Goal: Information Seeking & Learning: Understand process/instructions

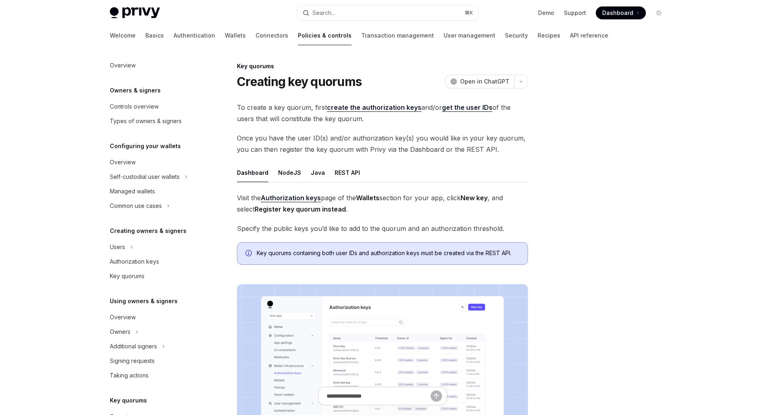
scroll to position [153, 0]
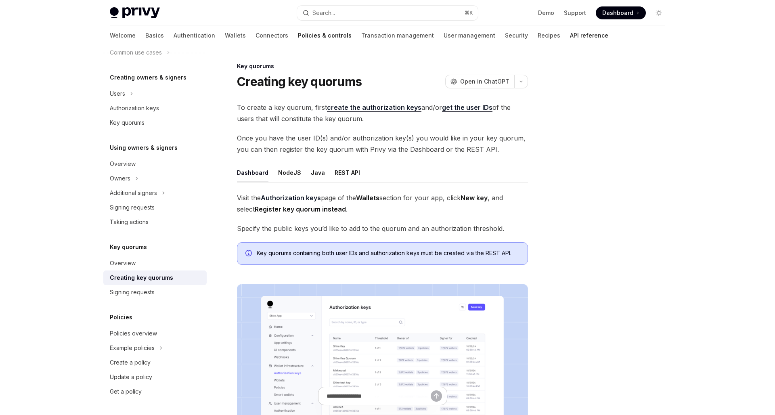
click at [570, 38] on link "API reference" at bounding box center [589, 35] width 38 height 19
type textarea "*"
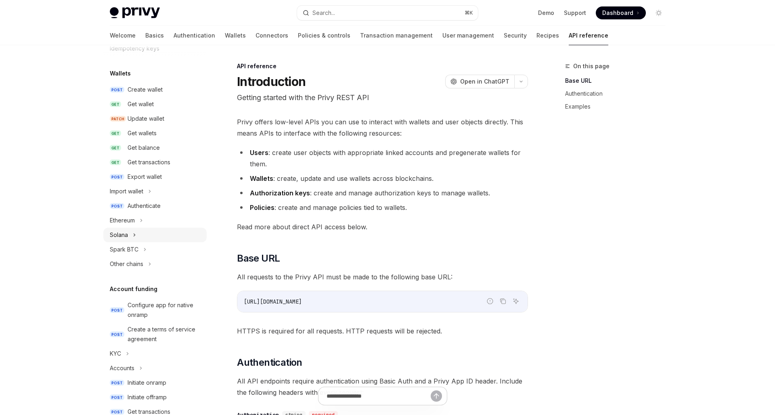
scroll to position [59, 0]
click at [137, 221] on div "Ethereum" at bounding box center [154, 221] width 103 height 15
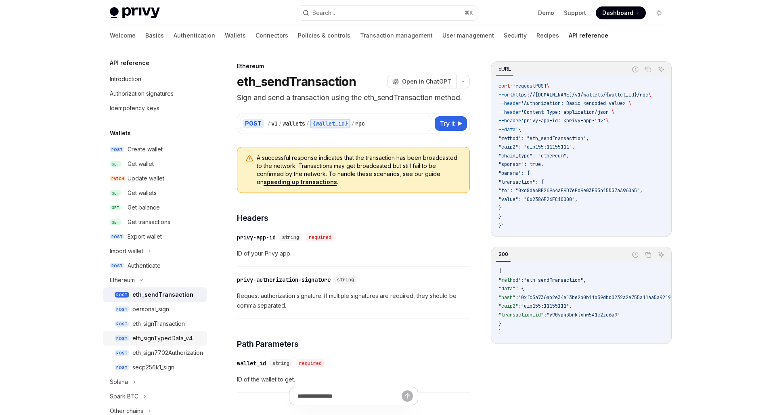
click at [177, 337] on div "eth_signTypedData_v4" at bounding box center [162, 338] width 60 height 10
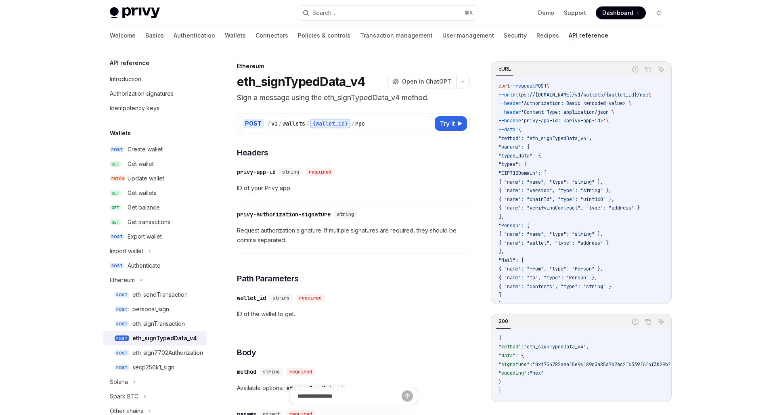
click at [332, 237] on span "Request authorization signature. If multiple signatures are required, they shou…" at bounding box center [353, 235] width 233 height 19
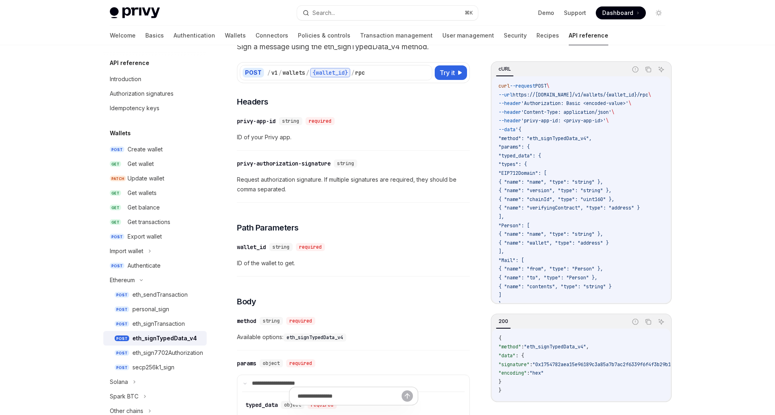
scroll to position [21, 0]
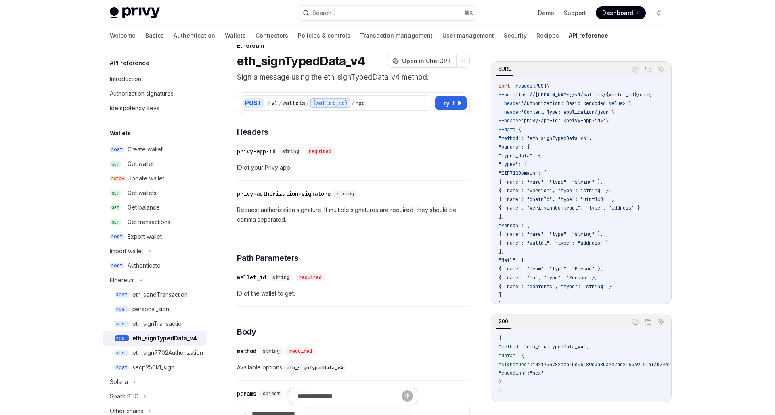
click at [435, 176] on div "​ privy-app-id string required ID of your Privy app." at bounding box center [353, 161] width 233 height 38
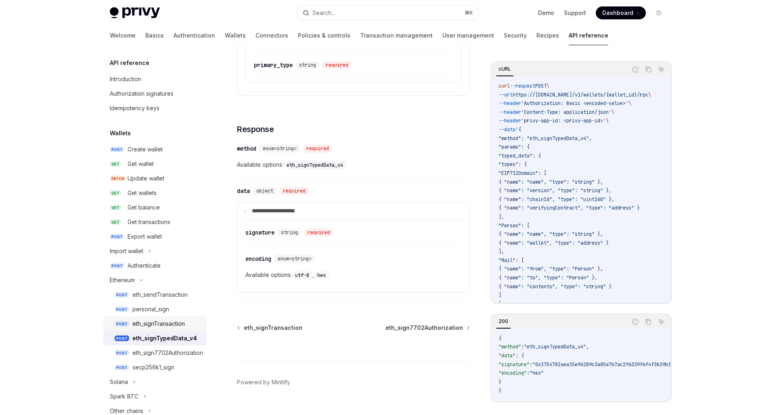
scroll to position [5, 0]
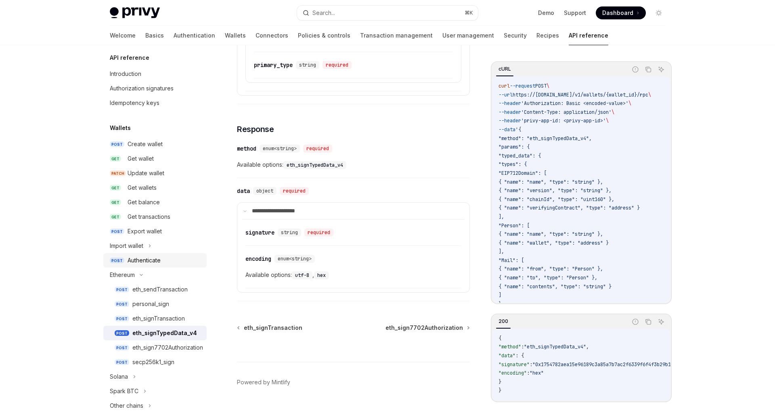
click at [160, 259] on div "Authenticate" at bounding box center [144, 261] width 33 height 10
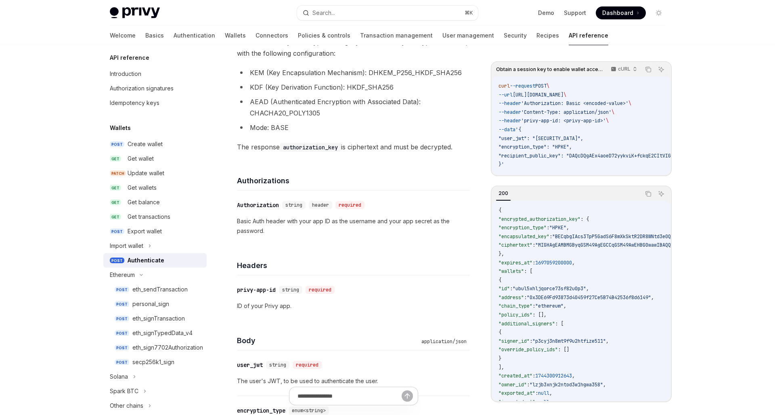
scroll to position [198, 0]
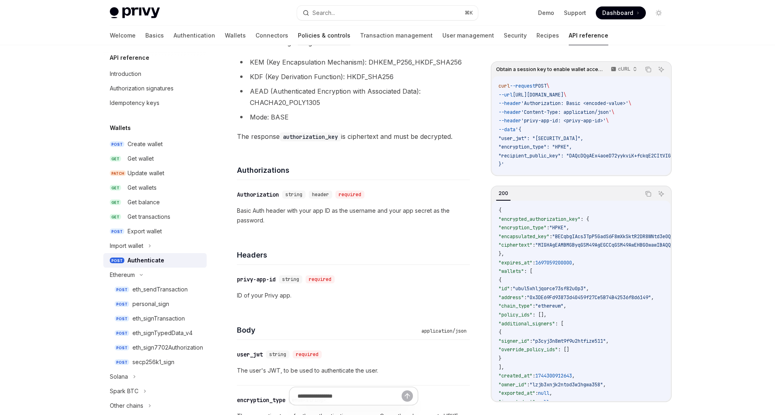
click at [298, 38] on link "Policies & controls" at bounding box center [324, 35] width 52 height 19
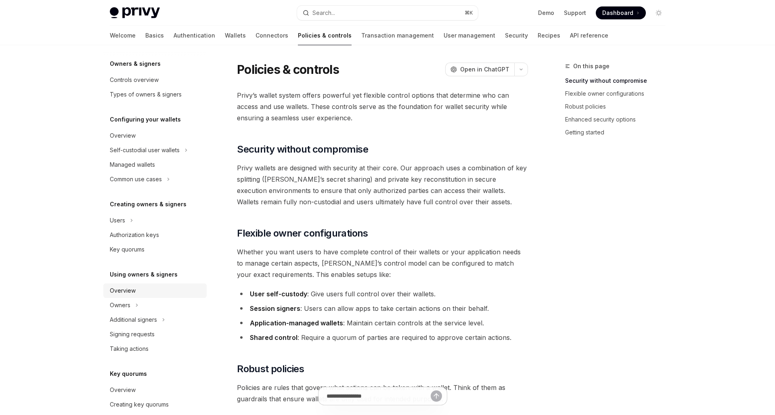
scroll to position [29, 0]
click at [160, 316] on div "Additional signers" at bounding box center [154, 317] width 103 height 15
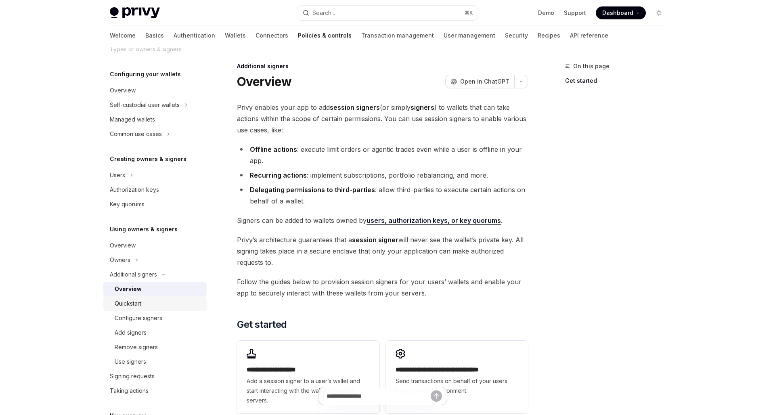
scroll to position [73, 0]
click at [157, 327] on div "Add signers" at bounding box center [158, 331] width 87 height 10
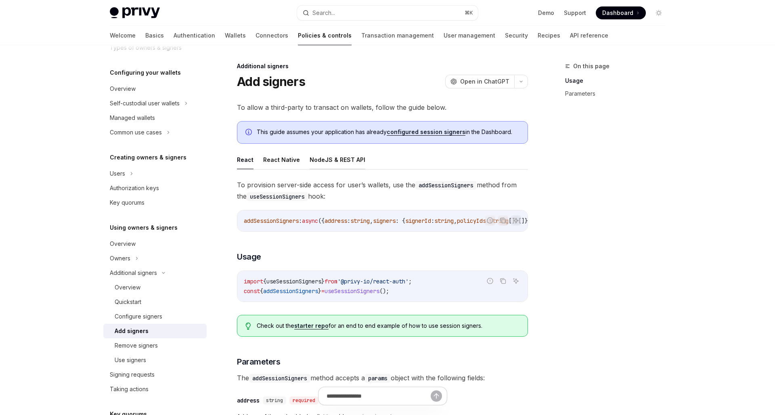
click at [344, 163] on button "NodeJS & REST API" at bounding box center [338, 159] width 56 height 19
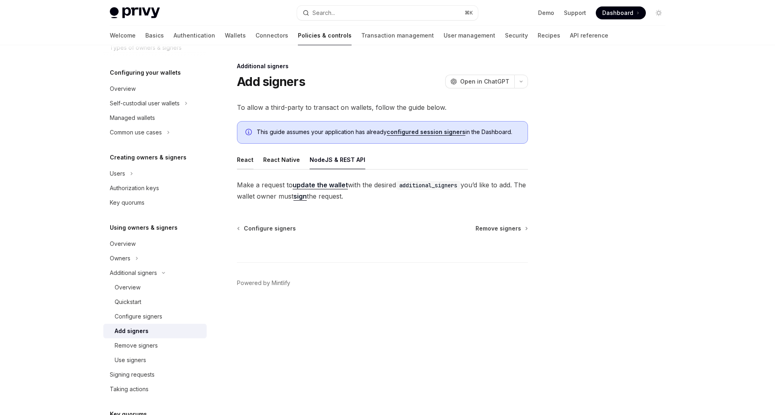
click at [247, 160] on button "React" at bounding box center [245, 159] width 17 height 19
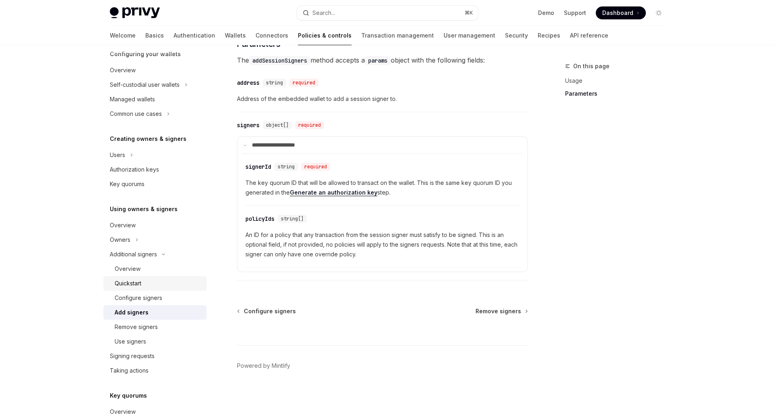
scroll to position [98, 0]
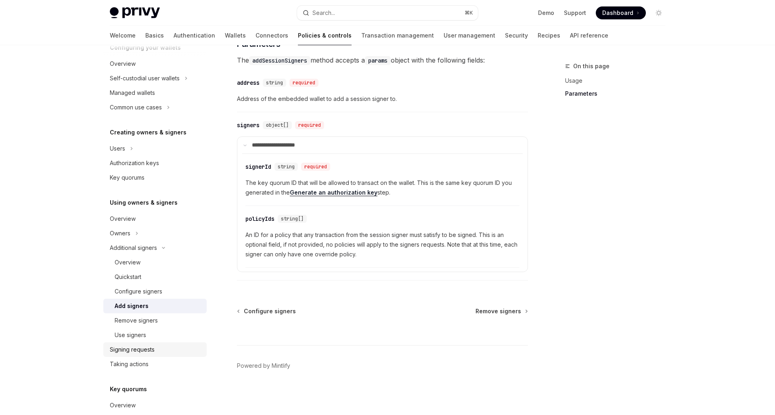
click at [146, 354] on div "Signing requests" at bounding box center [132, 350] width 45 height 10
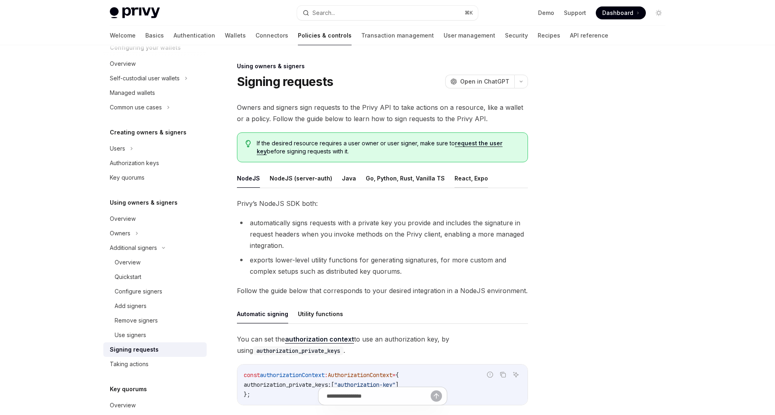
click at [455, 184] on button "React, Expo" at bounding box center [472, 178] width 34 height 19
type textarea "*"
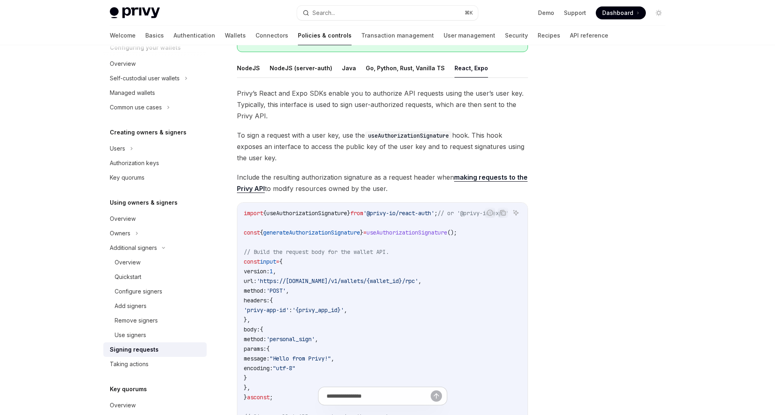
scroll to position [247, 0]
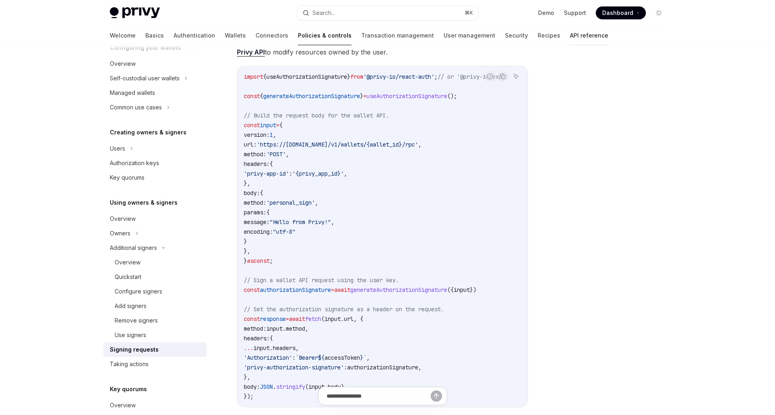
click at [570, 33] on link "API reference" at bounding box center [589, 35] width 38 height 19
drag, startPoint x: 431, startPoint y: 143, endPoint x: 272, endPoint y: 145, distance: 158.2
click at [272, 145] on span "'https://api.privy.io/v1/wallets/{wallet_id}/rpc'" at bounding box center [337, 144] width 161 height 7
copy span "https://[DOMAIN_NAME]/v1/wallets/{wallet_id}/rpc"
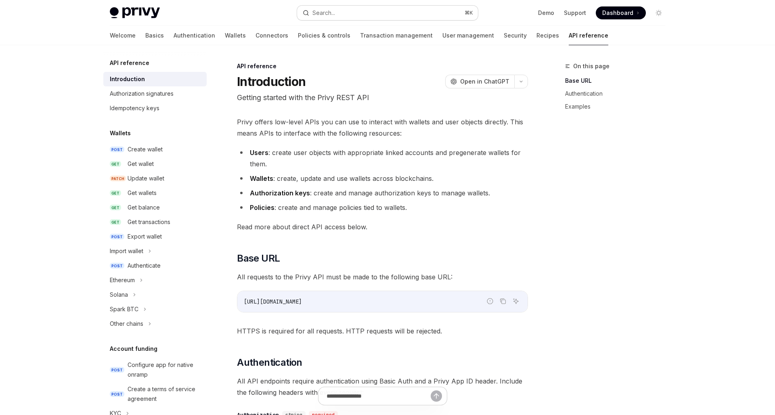
click at [366, 15] on button "Search... ⌘ K" at bounding box center [387, 13] width 181 height 15
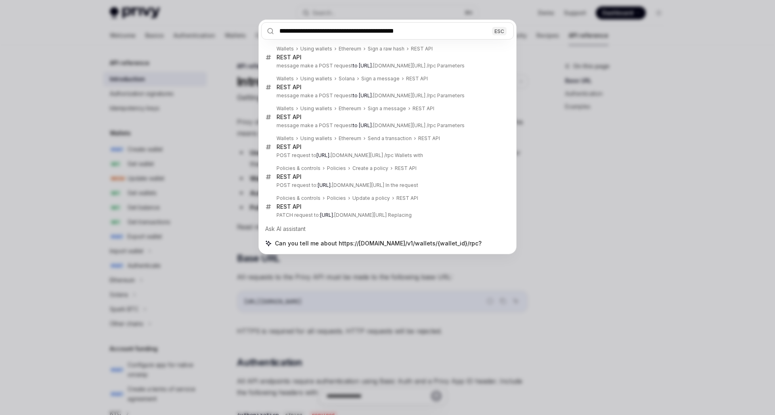
type input "**********"
click at [572, 93] on div "**********" at bounding box center [387, 207] width 775 height 415
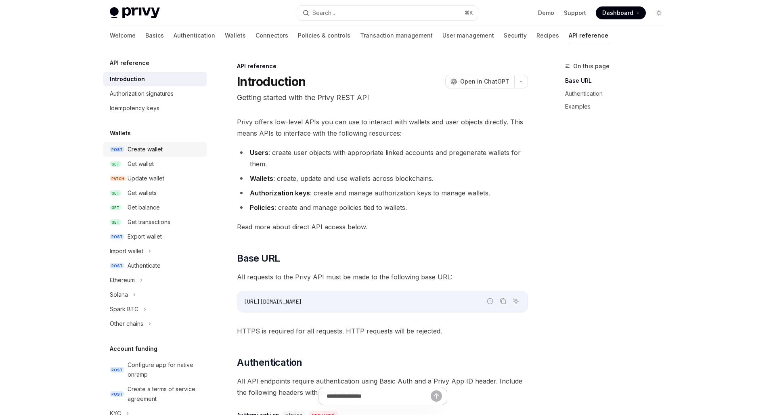
click at [146, 153] on div "Create wallet" at bounding box center [145, 150] width 35 height 10
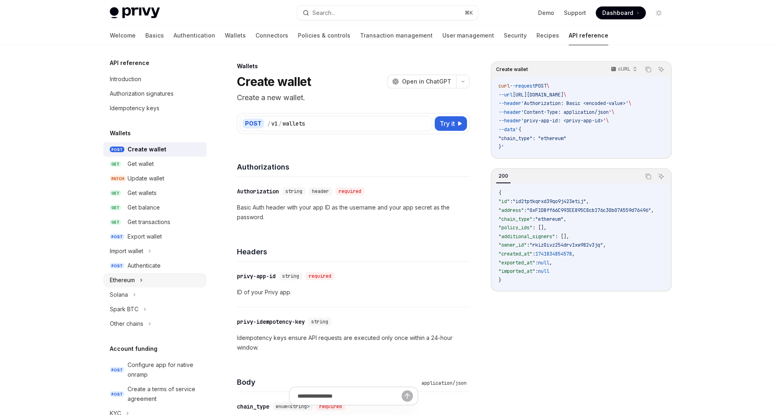
click at [139, 281] on div "Ethereum" at bounding box center [154, 280] width 103 height 15
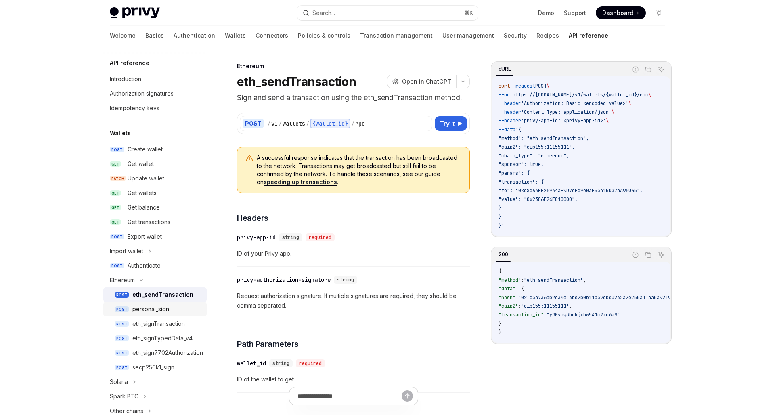
click at [142, 306] on div "personal_sign" at bounding box center [150, 309] width 37 height 10
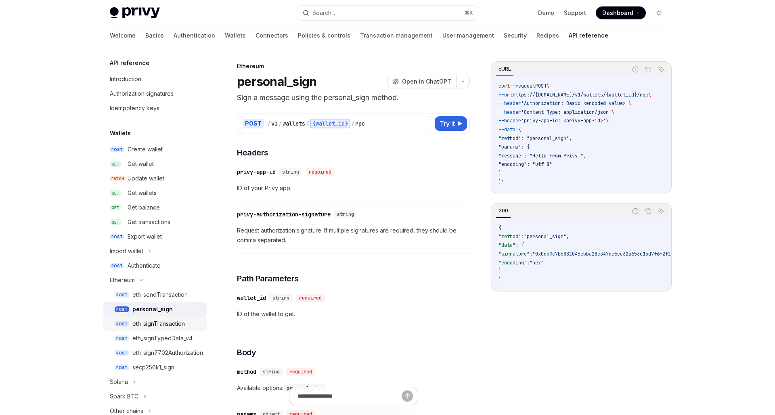
click at [145, 318] on link "POST eth_signTransaction" at bounding box center [154, 323] width 103 height 15
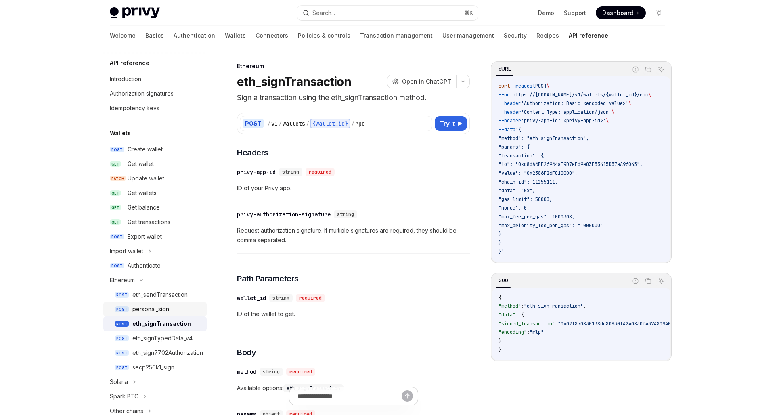
click at [146, 312] on div "personal_sign" at bounding box center [150, 309] width 37 height 10
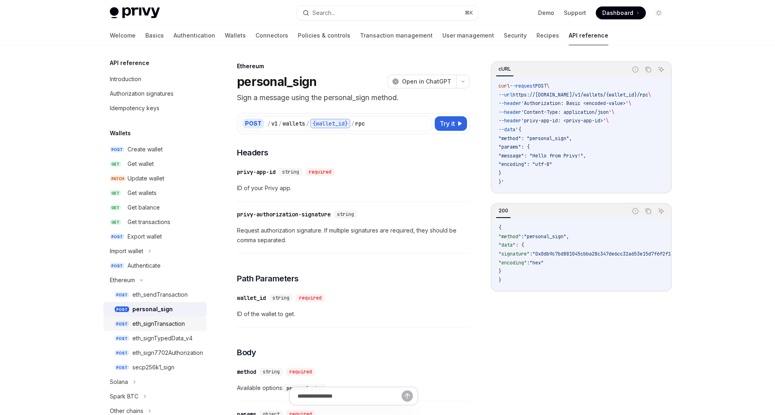
click at [149, 329] on link "POST eth_signTransaction" at bounding box center [154, 323] width 103 height 15
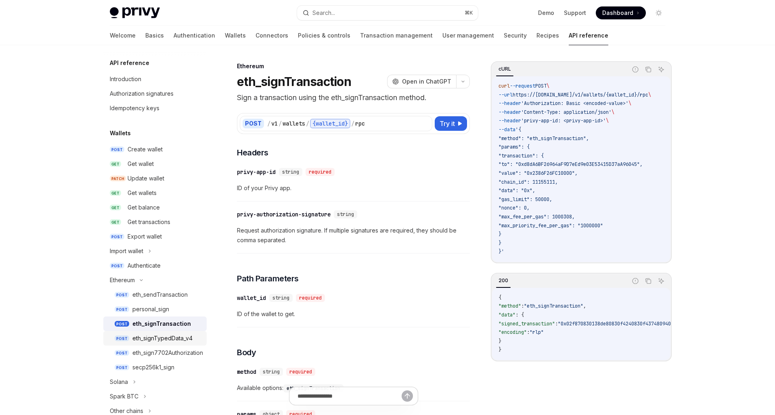
click at [149, 338] on div "eth_signTypedData_v4" at bounding box center [162, 338] width 60 height 10
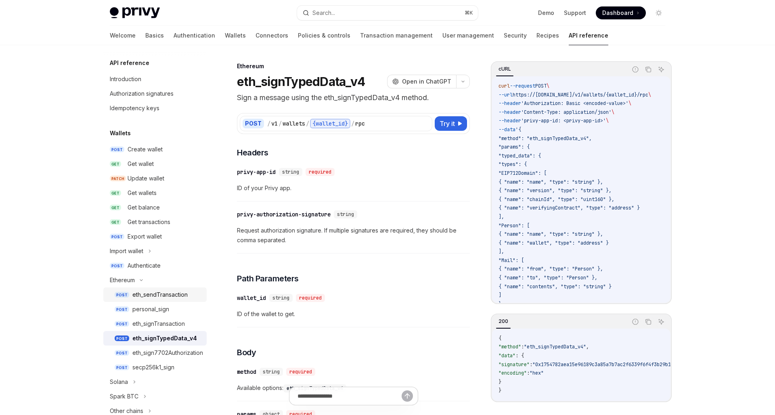
click at [151, 299] on div "eth_sendTransaction" at bounding box center [159, 295] width 55 height 10
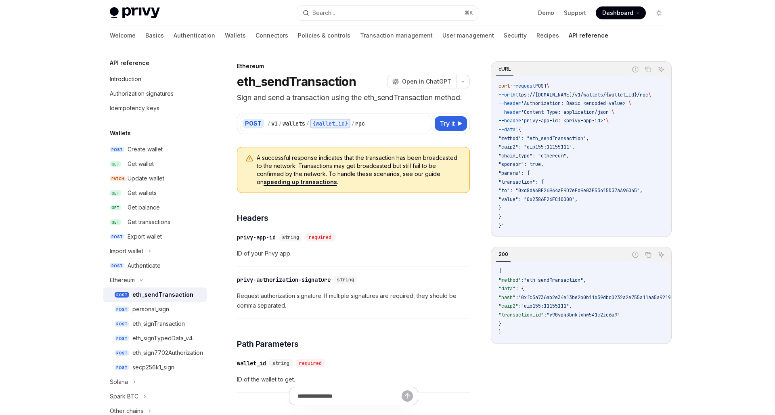
click at [381, 245] on div "​ privy-app-id string required ID of your Privy app." at bounding box center [353, 247] width 233 height 38
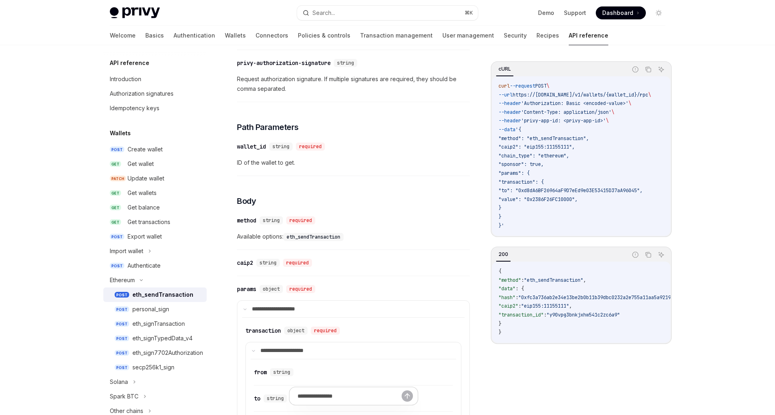
scroll to position [49, 0]
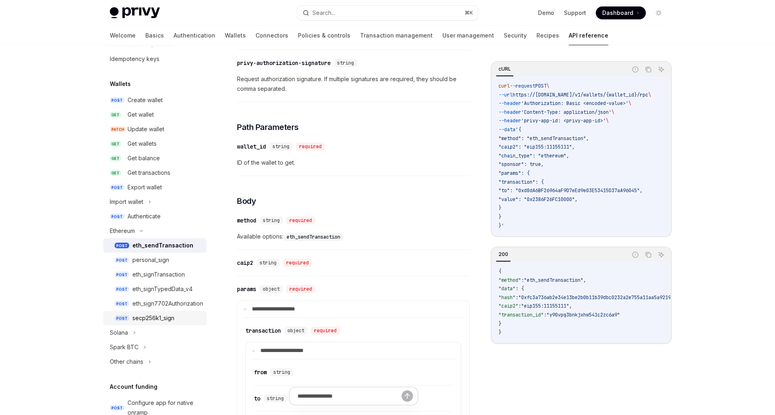
click at [160, 315] on div "secp256k1_sign" at bounding box center [153, 318] width 42 height 10
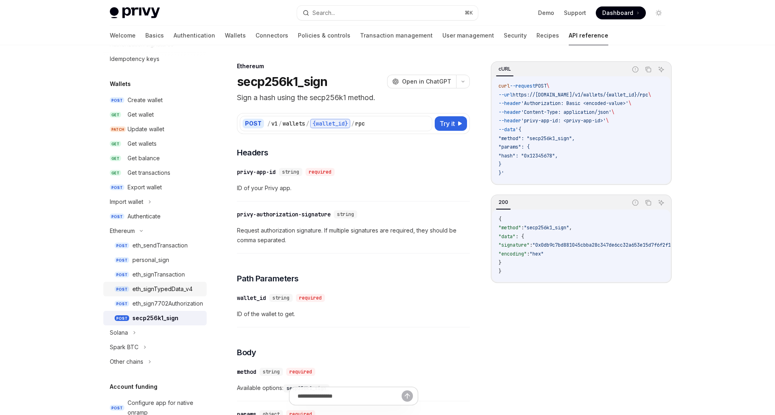
click at [146, 296] on link "POST eth_signTypedData_v4" at bounding box center [154, 289] width 103 height 15
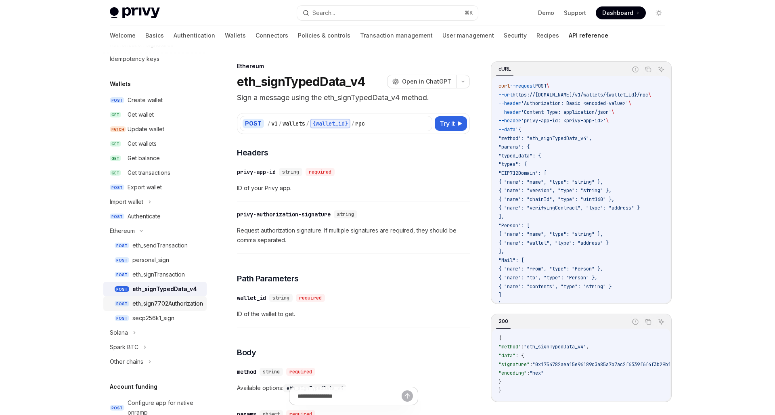
click at [146, 306] on div "eth_sign7702Authorization" at bounding box center [167, 304] width 71 height 10
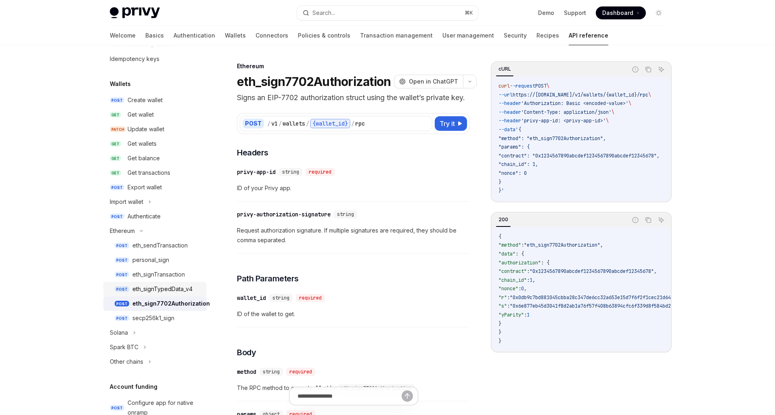
click at [147, 291] on div "eth_signTypedData_v4" at bounding box center [162, 289] width 60 height 10
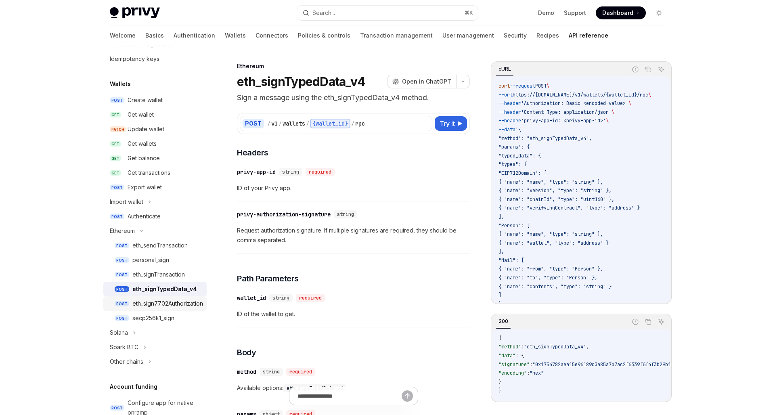
click at [148, 301] on div "eth_sign7702Authorization" at bounding box center [167, 304] width 71 height 10
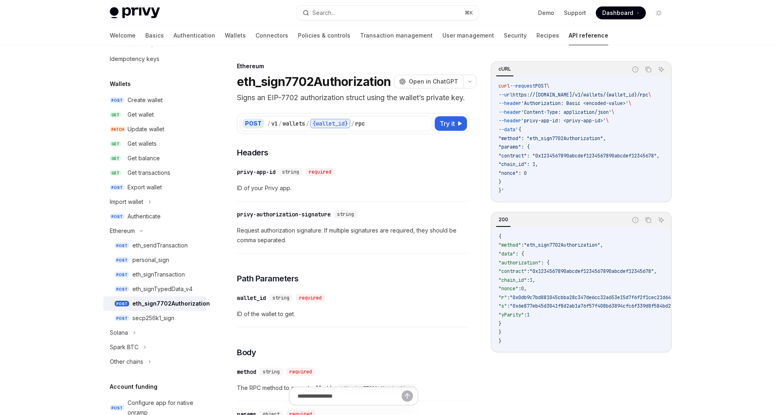
click at [542, 241] on code "{ "method" : "eth_sign7702Authorization" , "data" : { "authorization" : { "cont…" at bounding box center [612, 289] width 226 height 113
click at [189, 281] on link "POST eth_signTransaction" at bounding box center [154, 274] width 103 height 15
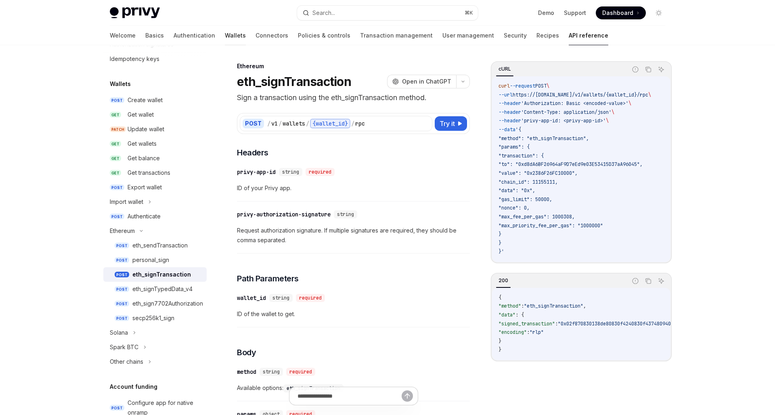
click at [225, 33] on link "Wallets" at bounding box center [235, 35] width 21 height 19
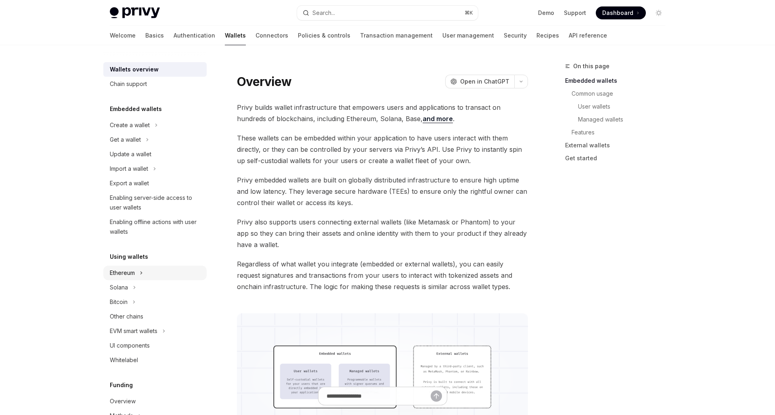
click at [138, 271] on div "Ethereum" at bounding box center [154, 273] width 103 height 15
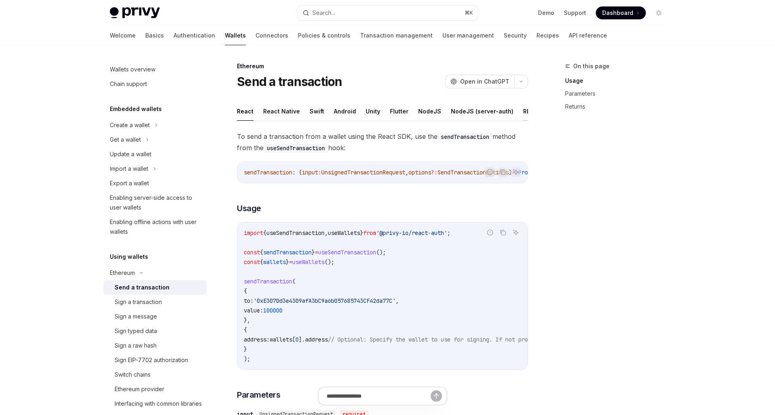
click at [523, 109] on button "REST API" at bounding box center [535, 111] width 25 height 19
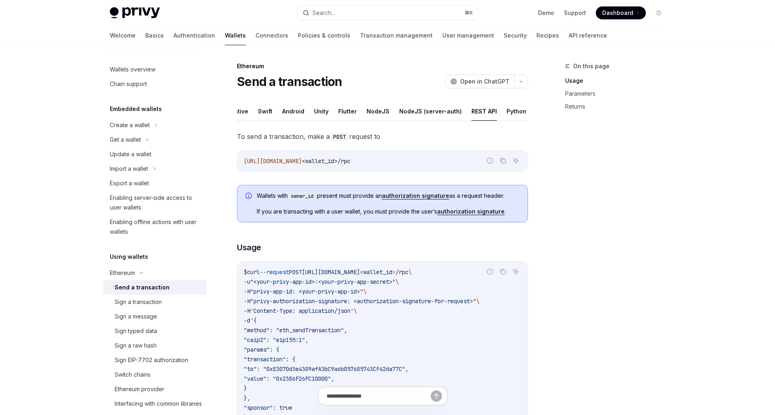
scroll to position [0, 54]
click at [415, 107] on button "NodeJS (server-auth)" at bounding box center [428, 111] width 63 height 19
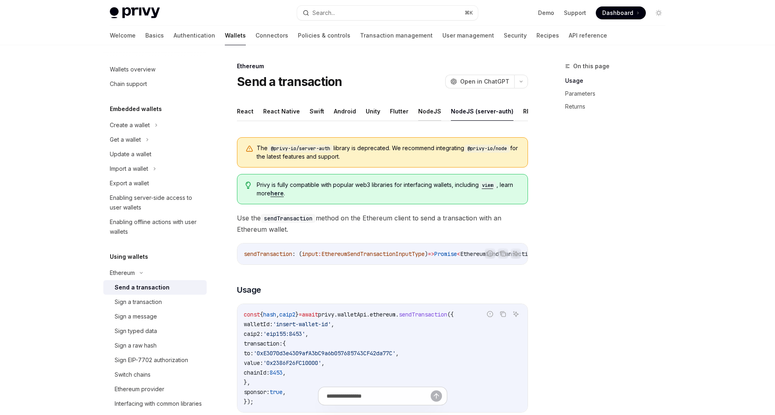
click at [418, 108] on button "NodeJS" at bounding box center [429, 111] width 23 height 19
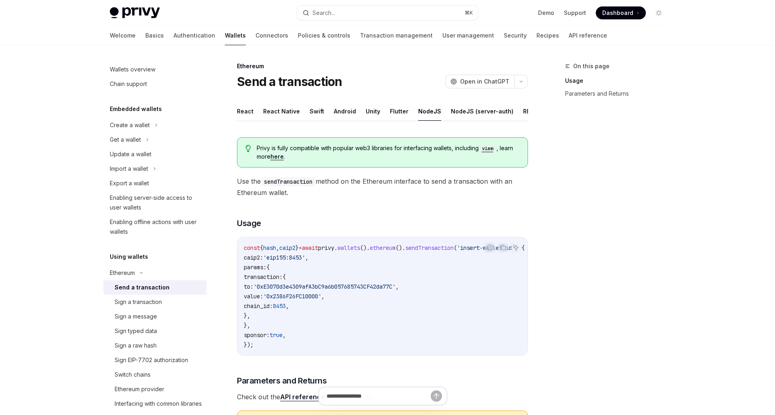
click at [433, 197] on span "Use the sendTransaction method on the Ethereum interface to send a transaction …" at bounding box center [382, 187] width 291 height 23
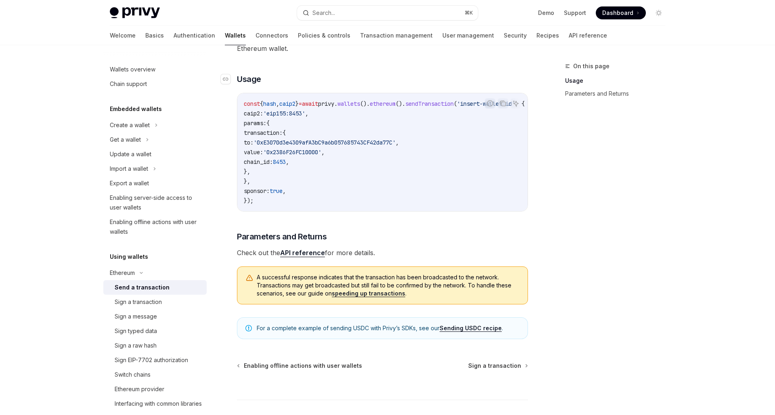
scroll to position [202, 0]
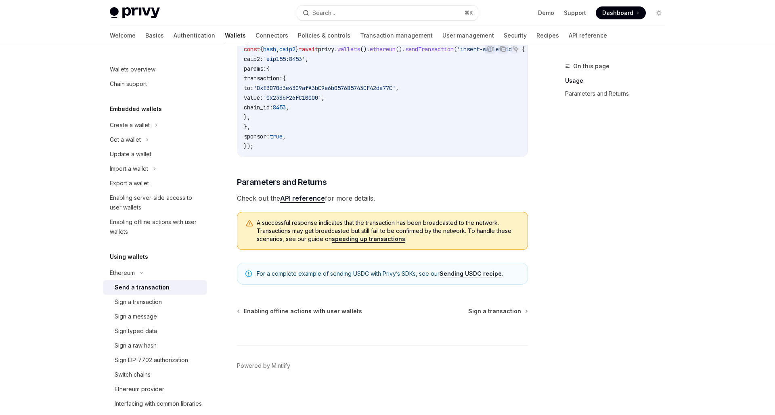
click at [313, 199] on link "API reference" at bounding box center [302, 198] width 45 height 8
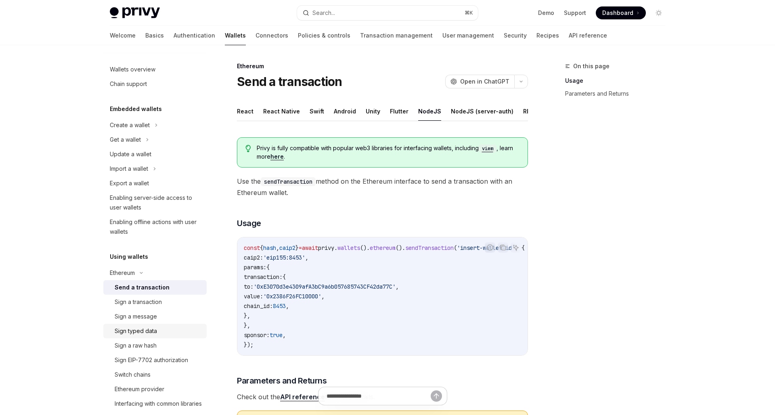
click at [147, 331] on div "Sign typed data" at bounding box center [136, 331] width 42 height 10
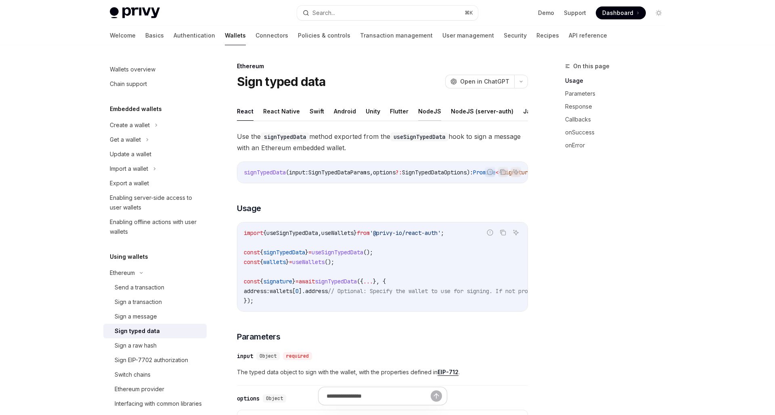
click at [428, 110] on button "NodeJS" at bounding box center [429, 111] width 23 height 19
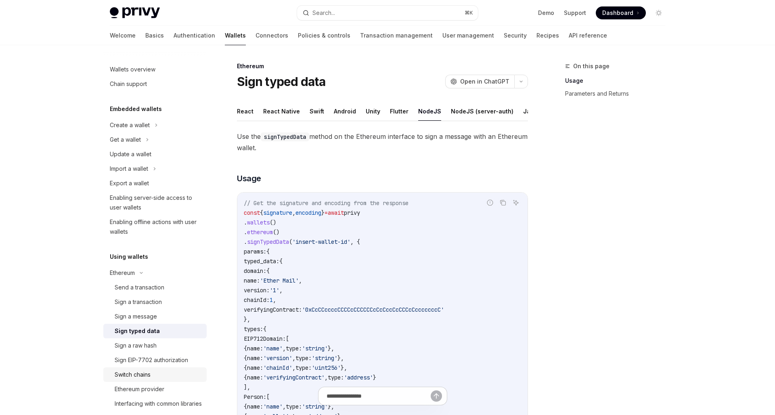
scroll to position [50, 0]
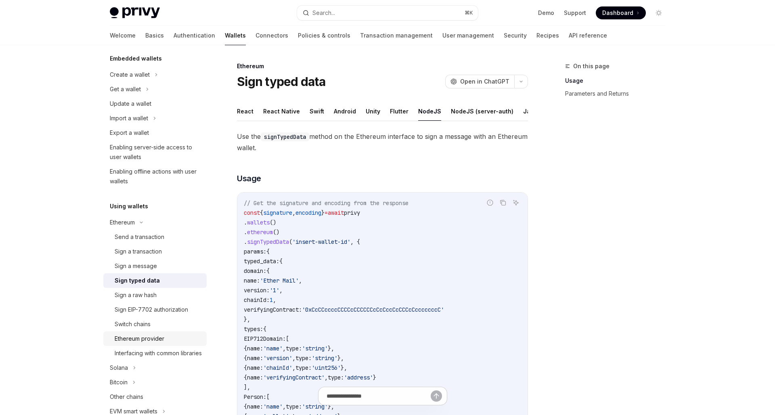
click at [135, 340] on div "Ethereum provider" at bounding box center [140, 339] width 50 height 10
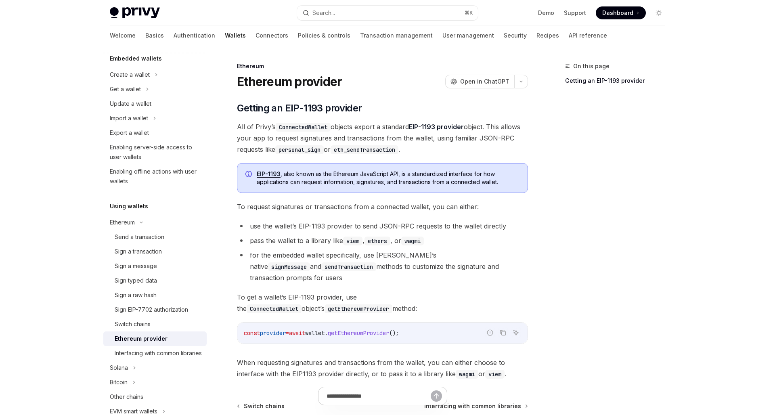
click at [371, 270] on li "for the embedded wallet specifically, use [PERSON_NAME]’s native signMessage an…" at bounding box center [382, 266] width 291 height 34
click at [149, 321] on div "Switch chains" at bounding box center [133, 324] width 36 height 10
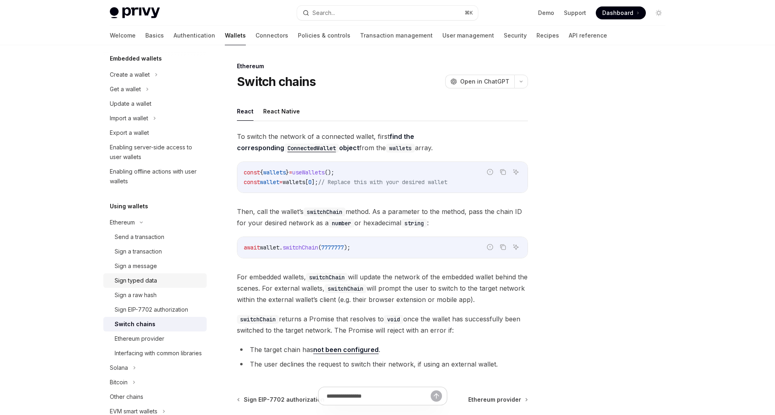
click at [149, 275] on link "Sign typed data" at bounding box center [154, 280] width 103 height 15
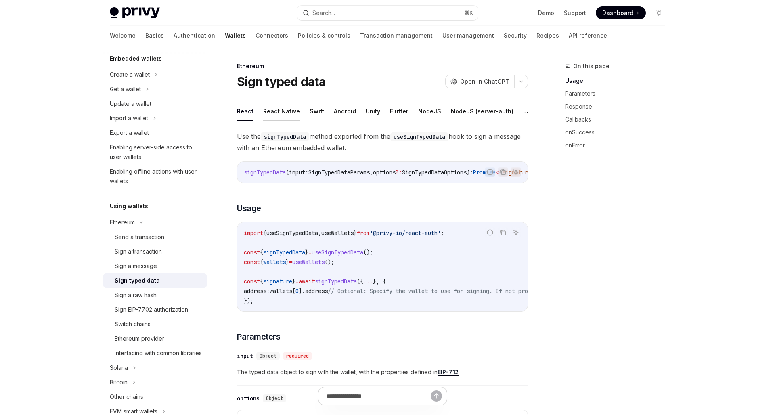
click at [281, 113] on button "React Native" at bounding box center [281, 111] width 37 height 19
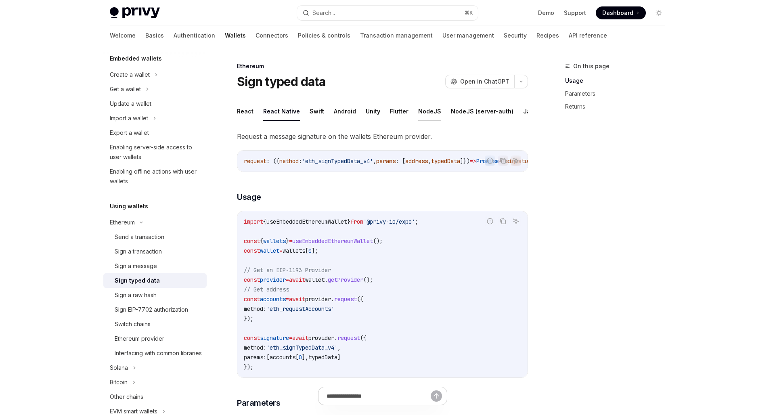
click at [427, 118] on button "NodeJS" at bounding box center [429, 111] width 23 height 19
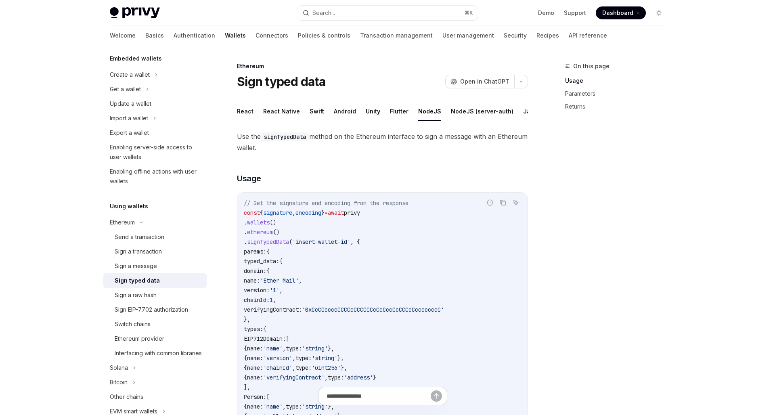
type textarea "*"
click at [432, 181] on h3 "​ Usage" at bounding box center [382, 178] width 291 height 11
click at [409, 180] on h3 "​ Usage" at bounding box center [382, 178] width 291 height 11
